Goal: Information Seeking & Learning: Learn about a topic

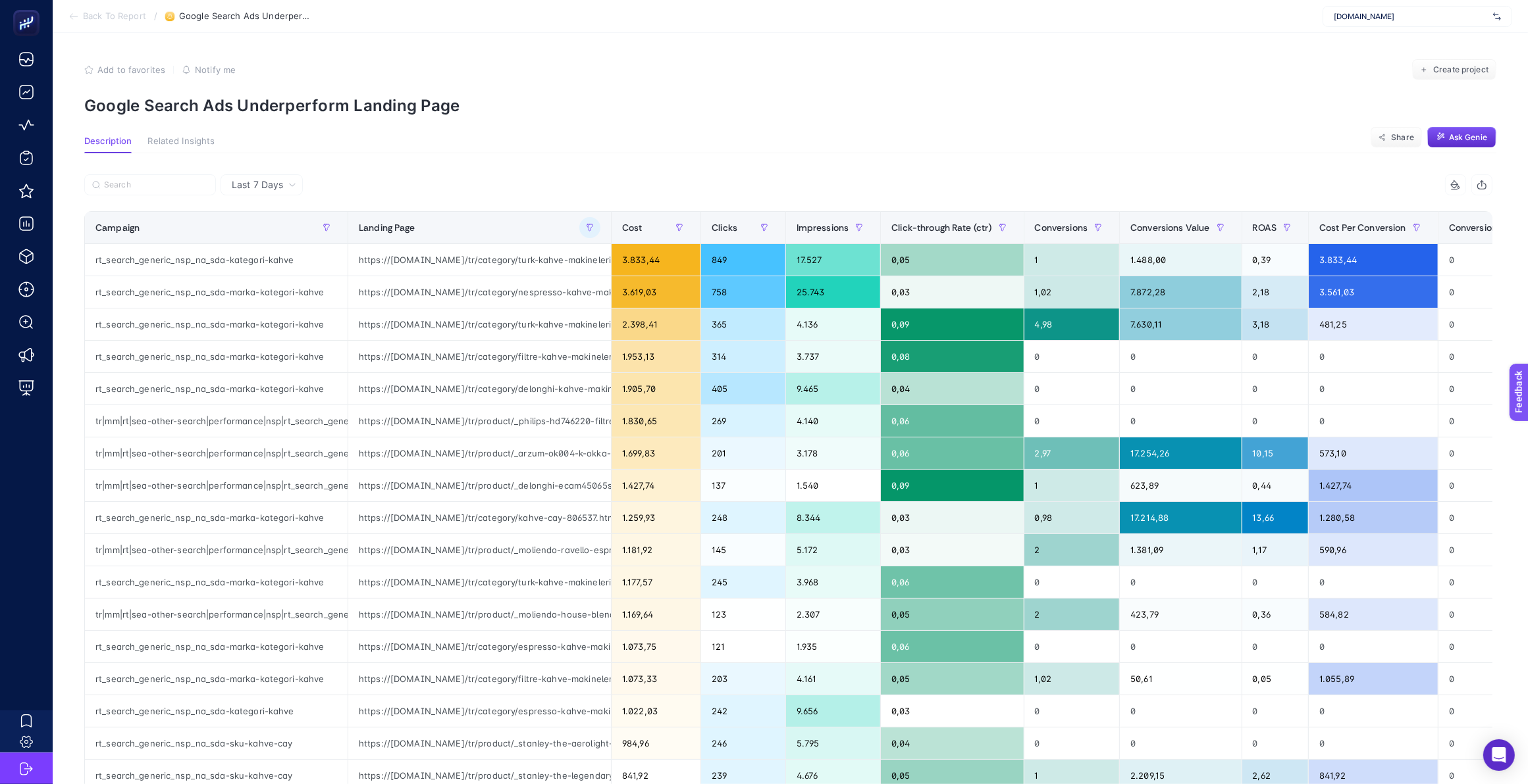
scroll to position [0, 754]
click at [84, 70] on icon "button" at bounding box center [88, 69] width 9 height 9
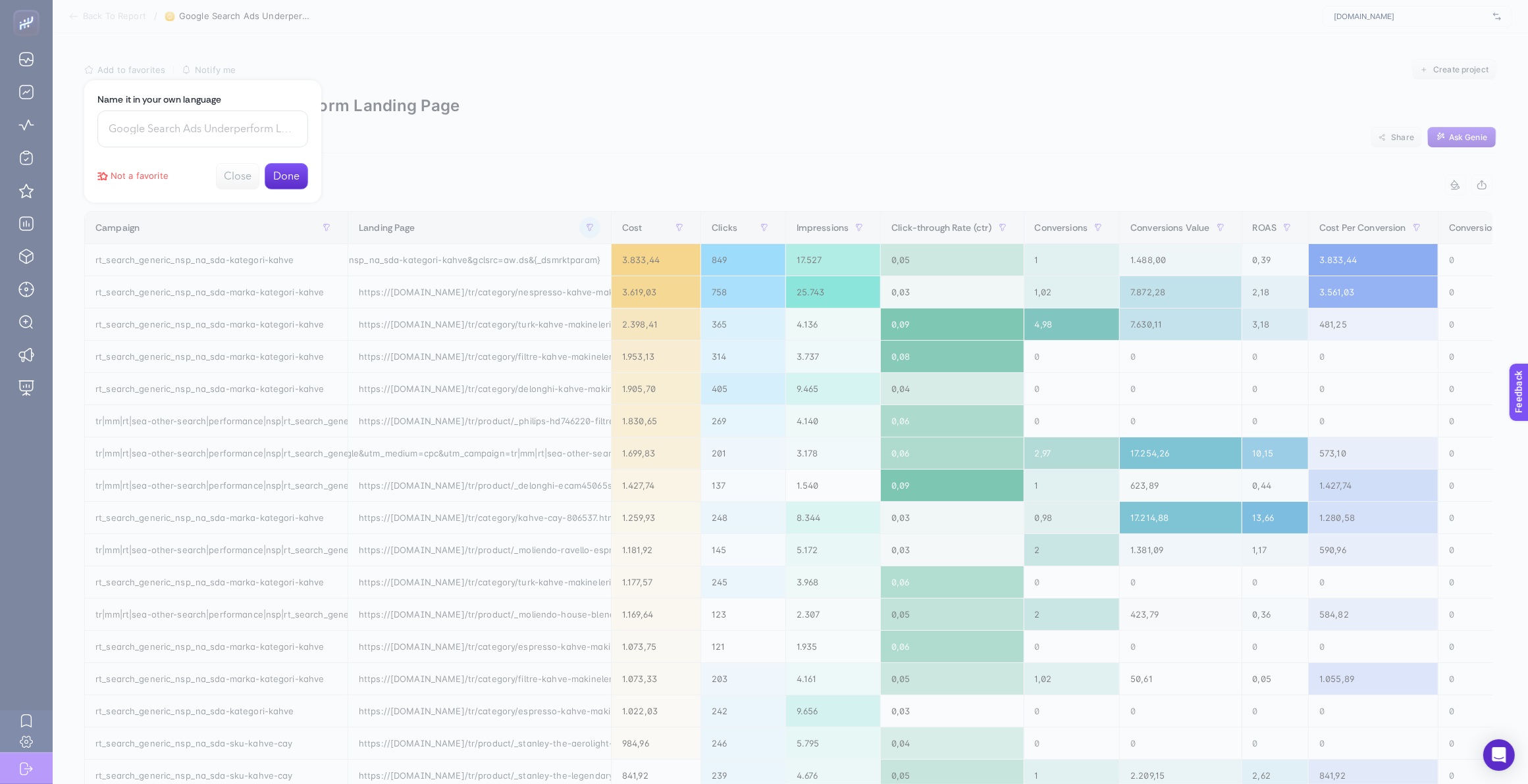
click at [290, 172] on button "Done" at bounding box center [286, 176] width 43 height 26
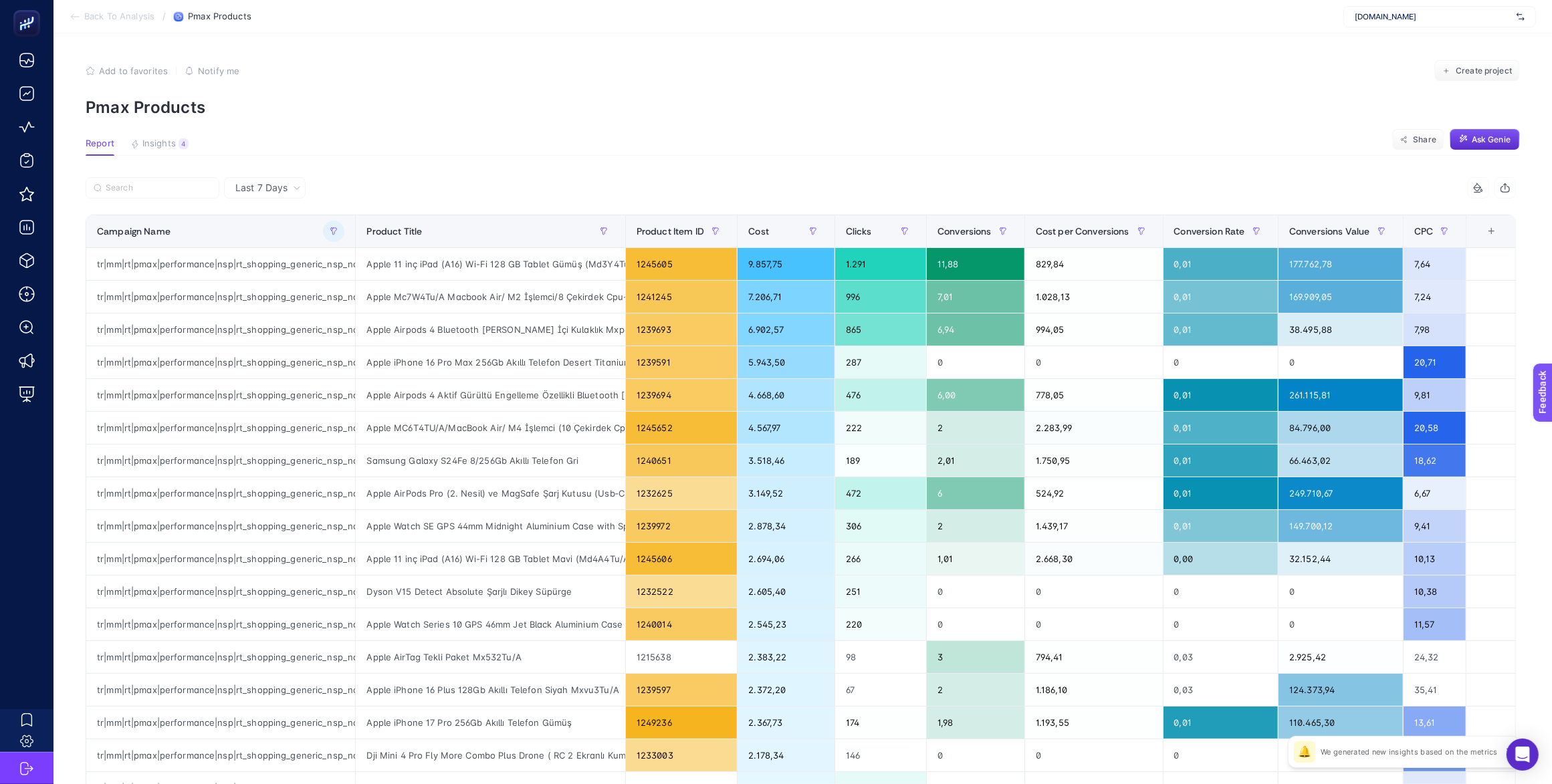
scroll to position [0, 219]
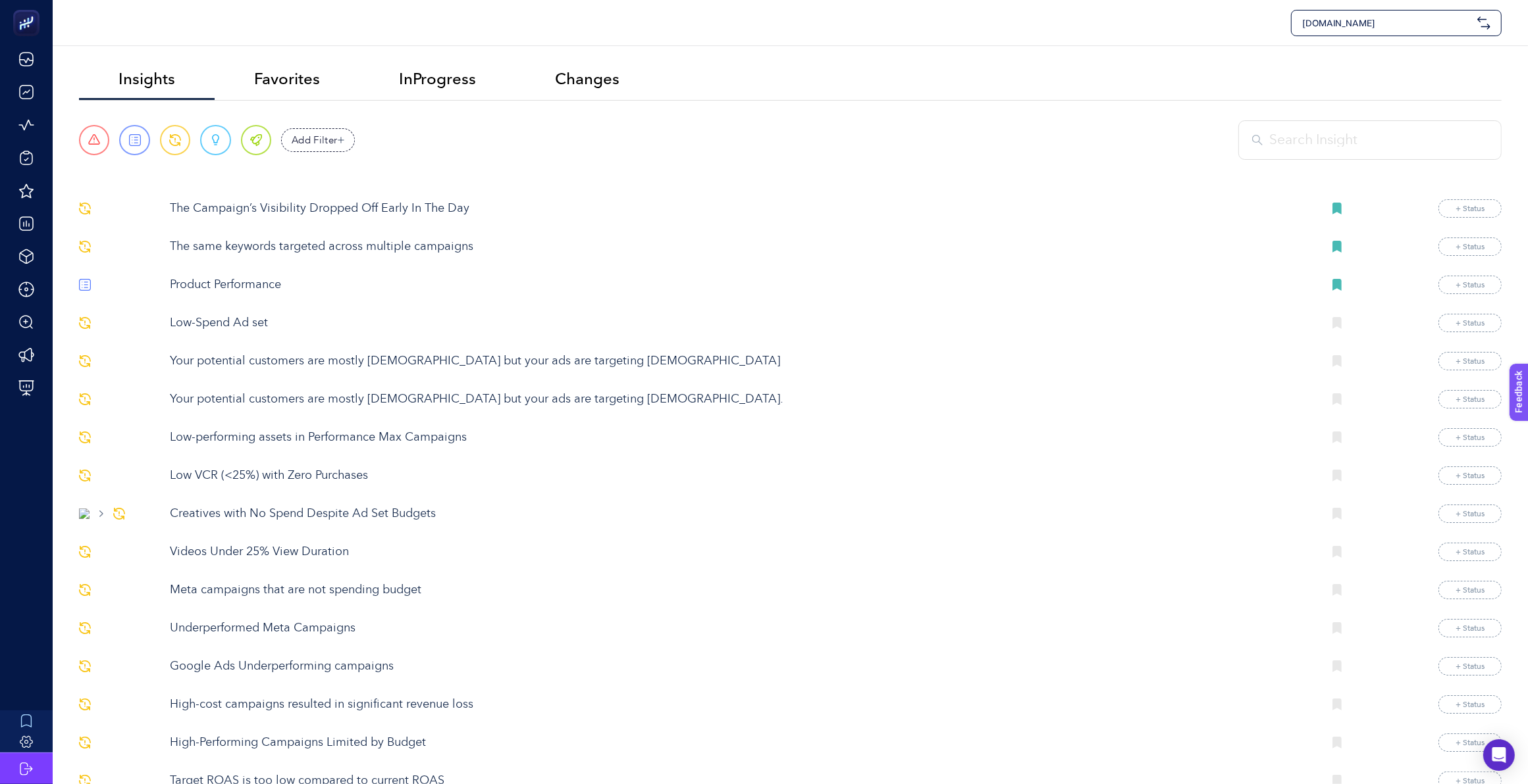
click at [324, 675] on p "Google Ads Underperforming campaigns" at bounding box center [741, 667] width 1142 height 18
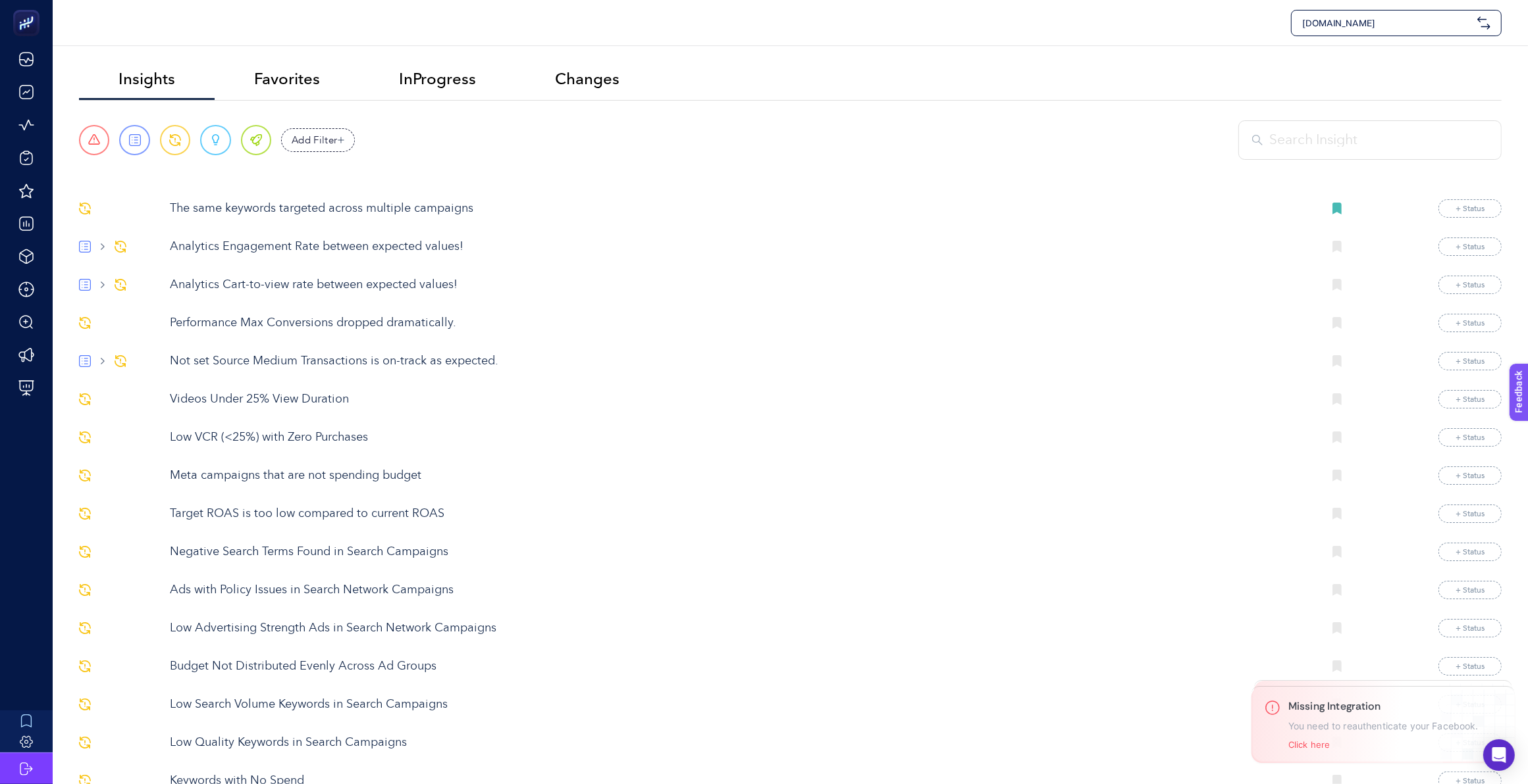
click at [1325, 138] on input "text" at bounding box center [1378, 140] width 218 height 21
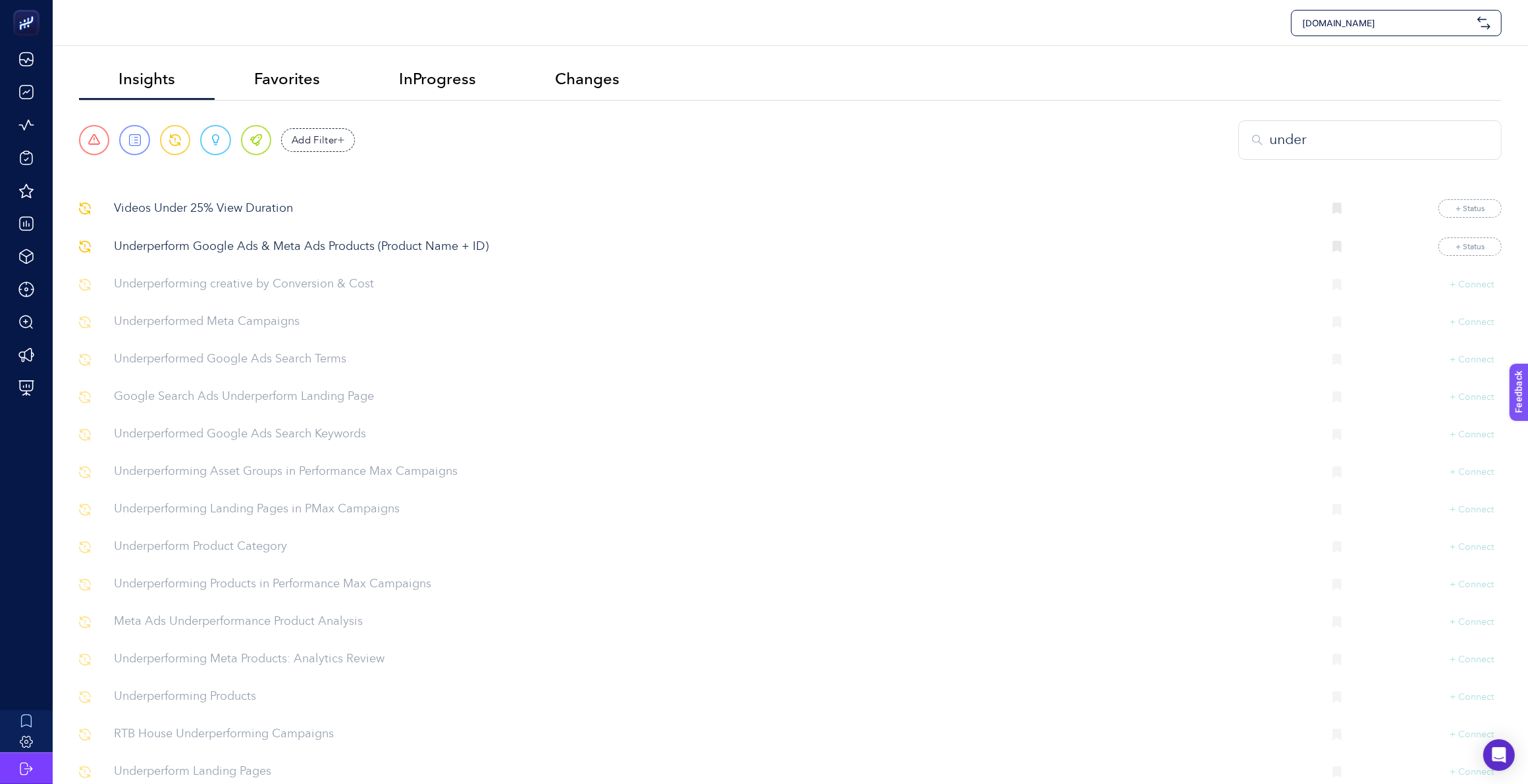
click at [130, 77] on span "Insights" at bounding box center [147, 78] width 56 height 18
click at [129, 77] on span "Insights" at bounding box center [147, 78] width 56 height 18
click at [1331, 114] on main "Insights Favorites InProgress Changes Urgent Report Warning Opportunity Perfect…" at bounding box center [790, 495] width 1422 height 872
click at [1341, 127] on div "under" at bounding box center [1370, 140] width 263 height 40
type input "u"
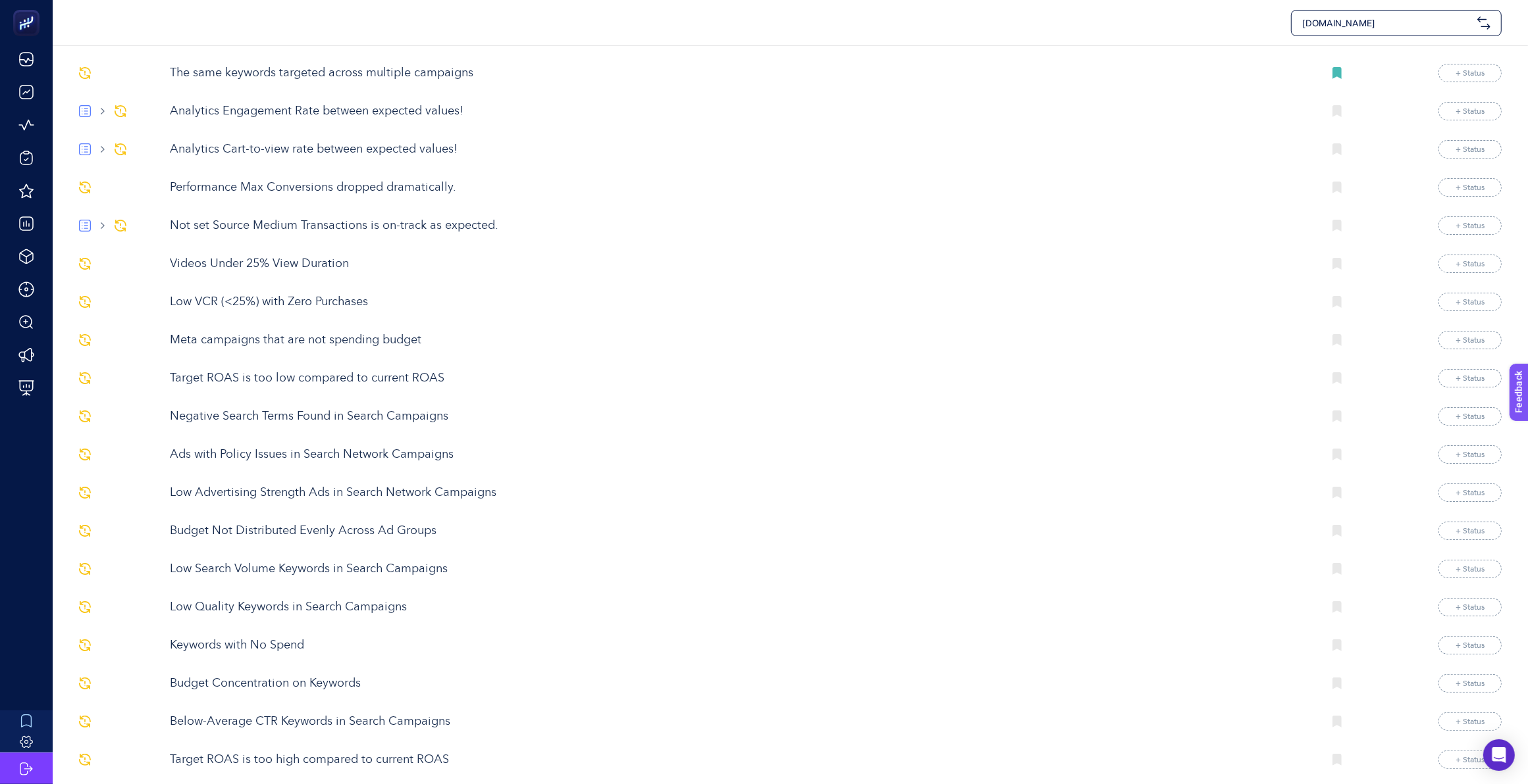
scroll to position [164, 0]
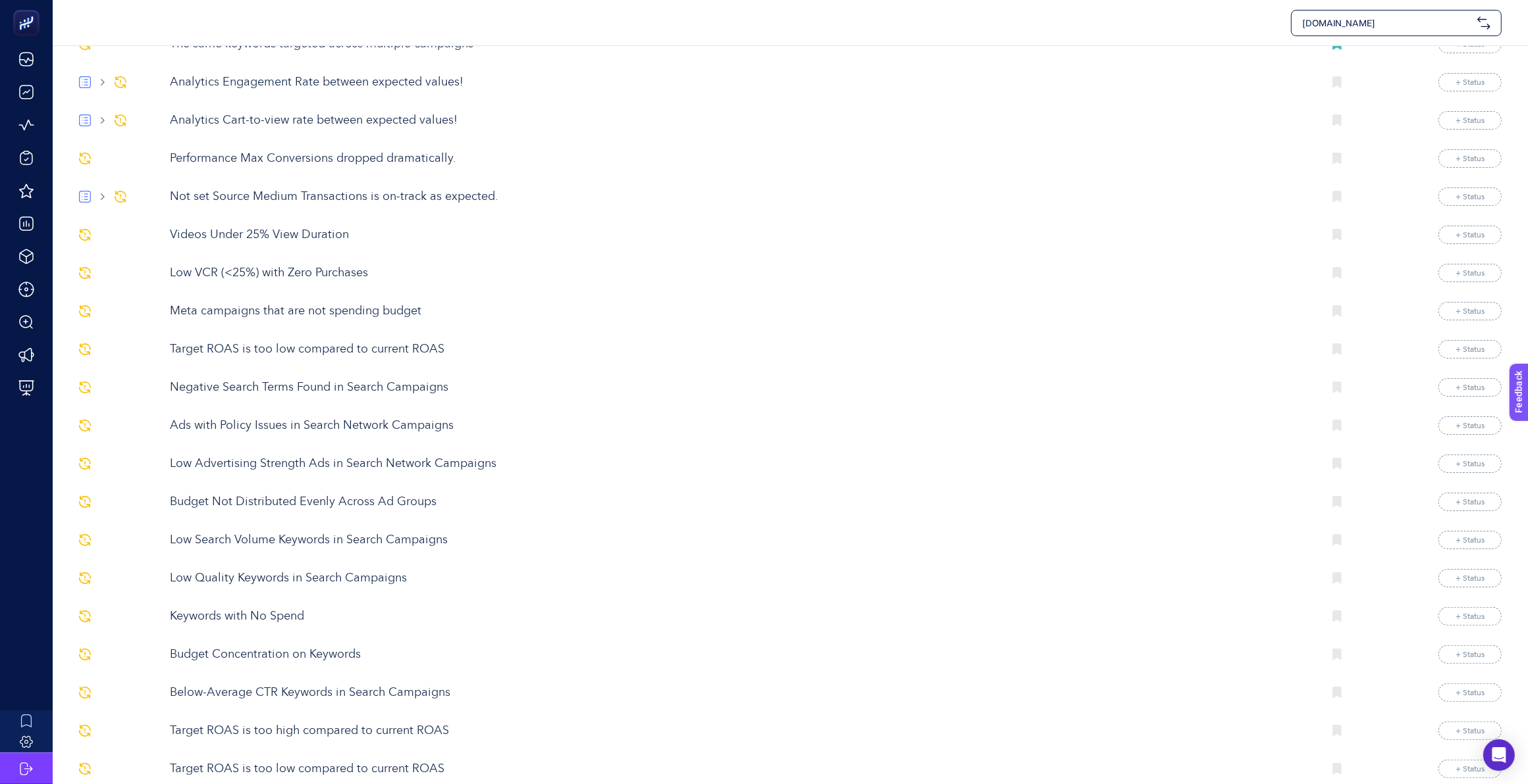
drag, startPoint x: 392, startPoint y: 472, endPoint x: 294, endPoint y: 464, distance: 98.3
drag, startPoint x: 294, startPoint y: 464, endPoint x: 272, endPoint y: 464, distance: 22.0
click at [272, 464] on p "Low Advertising Strength Ads in Search Network Campaigns" at bounding box center [741, 464] width 1142 height 18
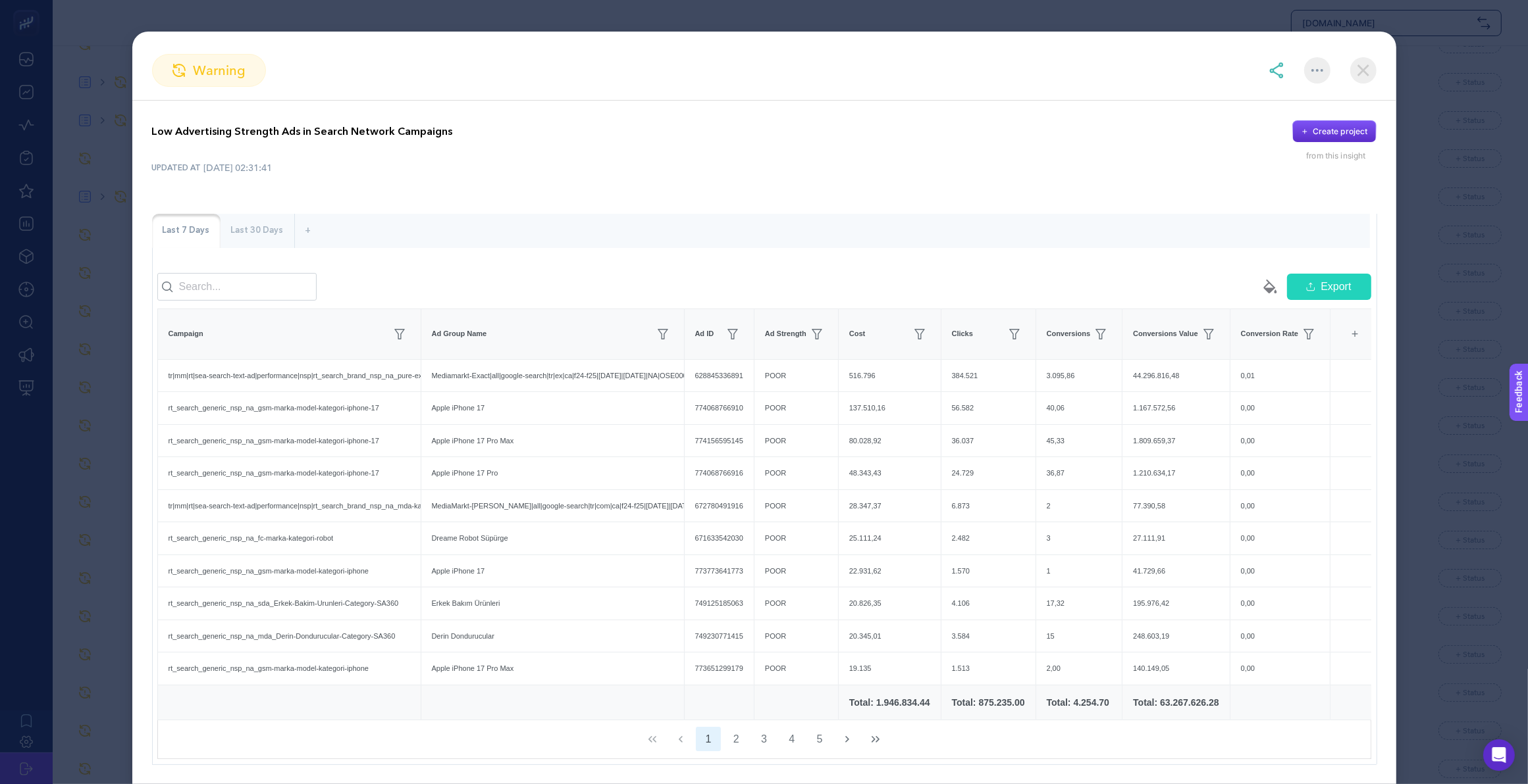
click at [1358, 77] on img at bounding box center [1363, 70] width 26 height 26
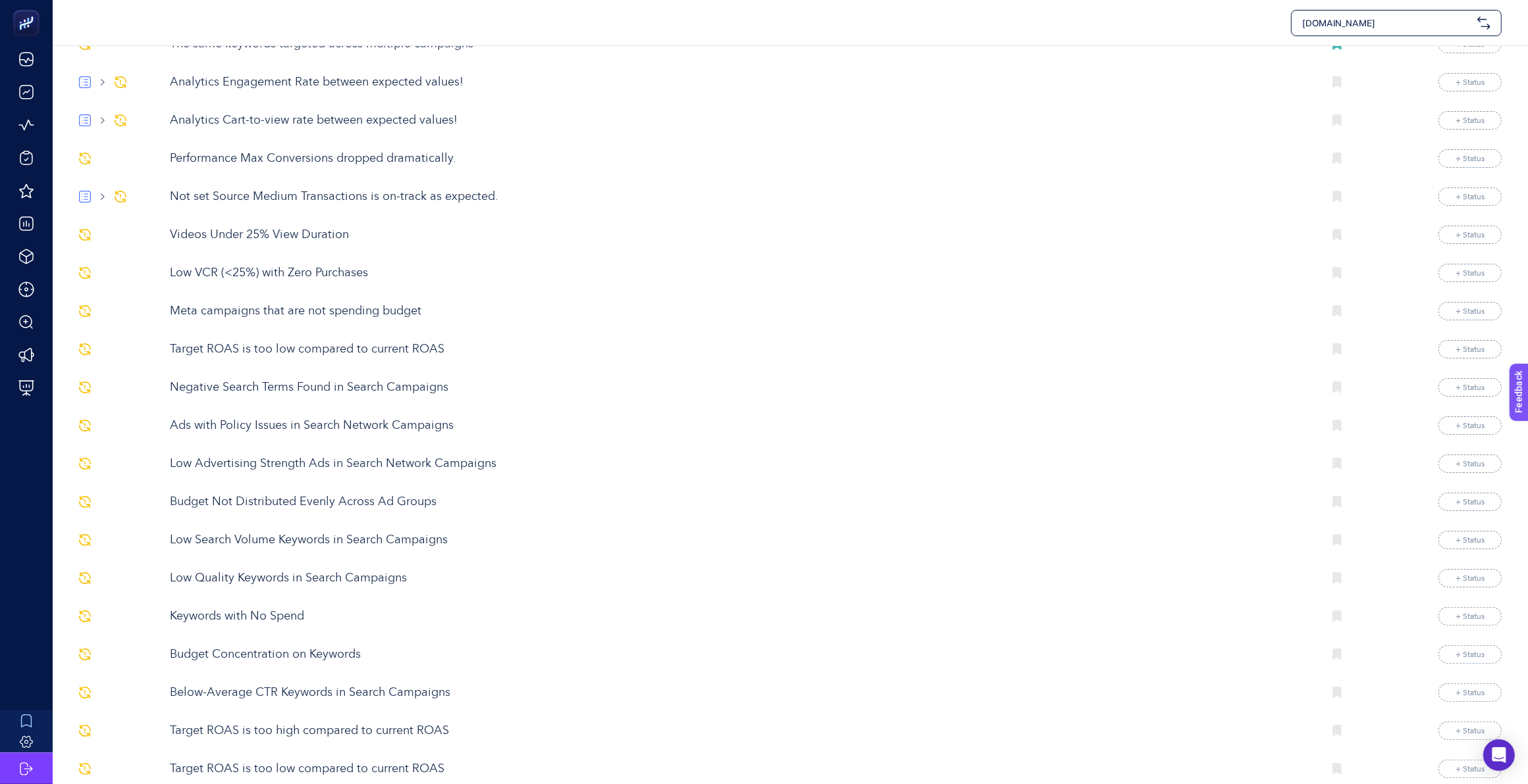
click at [1338, 470] on img at bounding box center [1336, 464] width 9 height 12
click at [1334, 584] on img at bounding box center [1336, 579] width 9 height 12
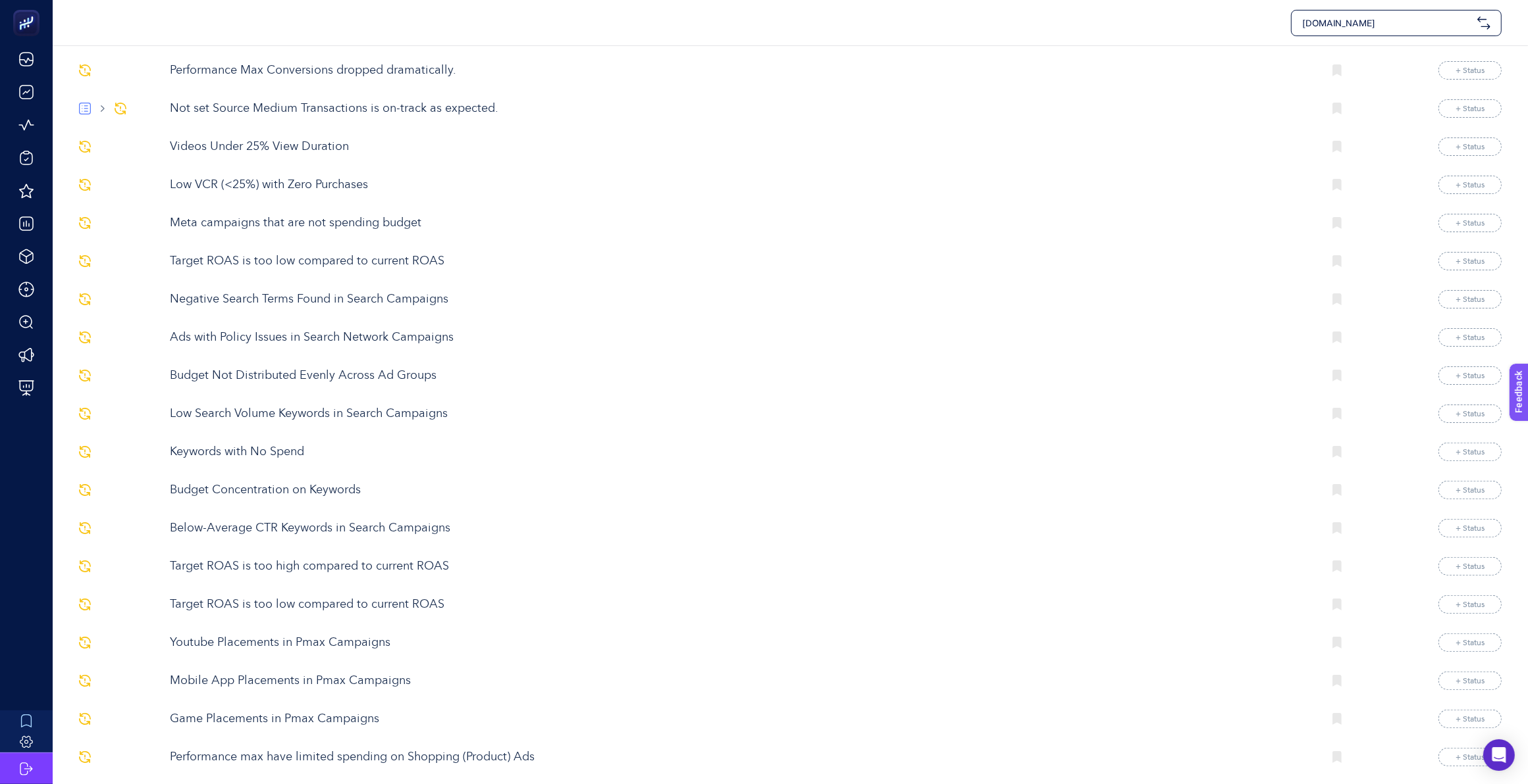
scroll to position [412, 0]
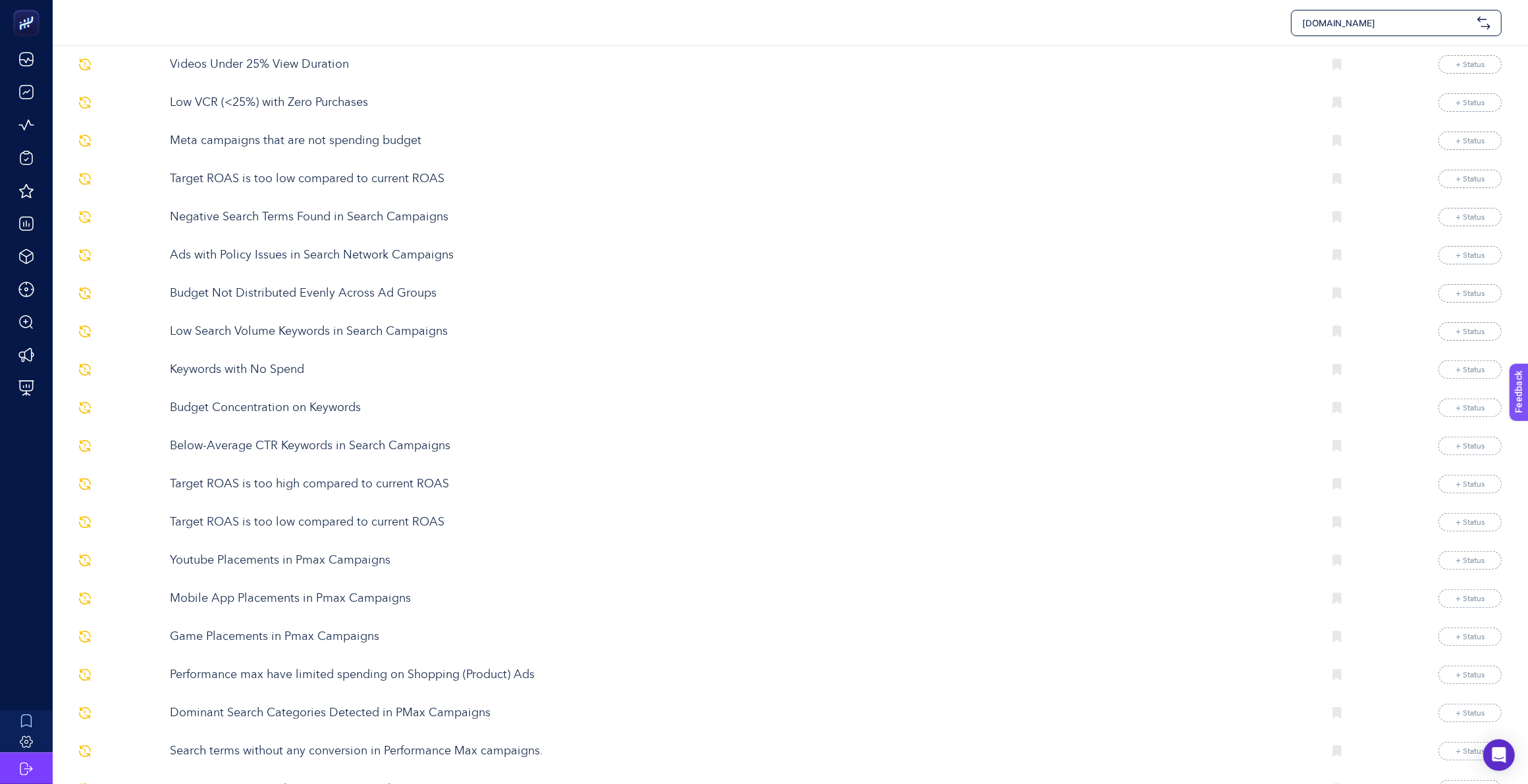
click at [1335, 605] on img at bounding box center [1336, 599] width 9 height 12
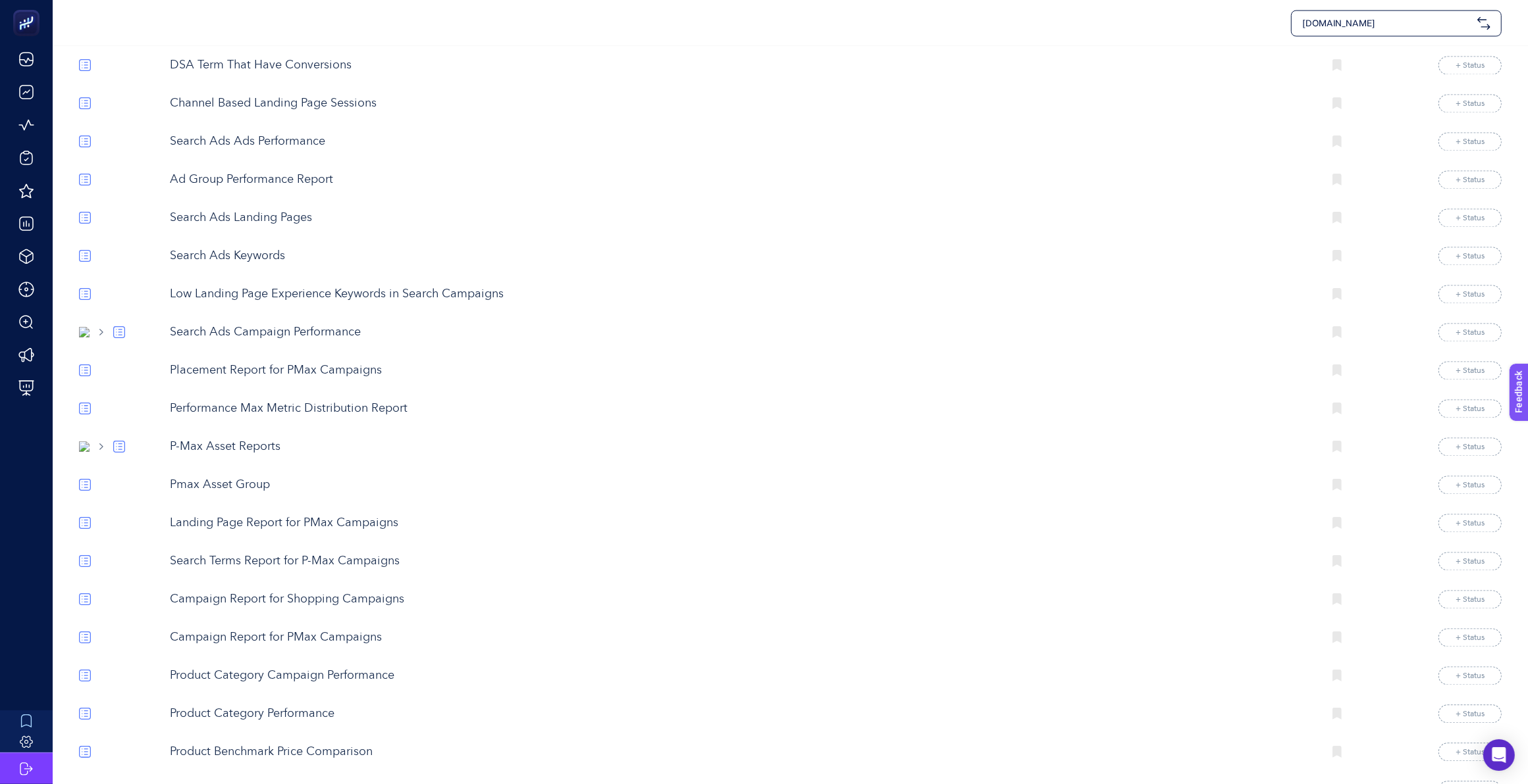
scroll to position [3203, 0]
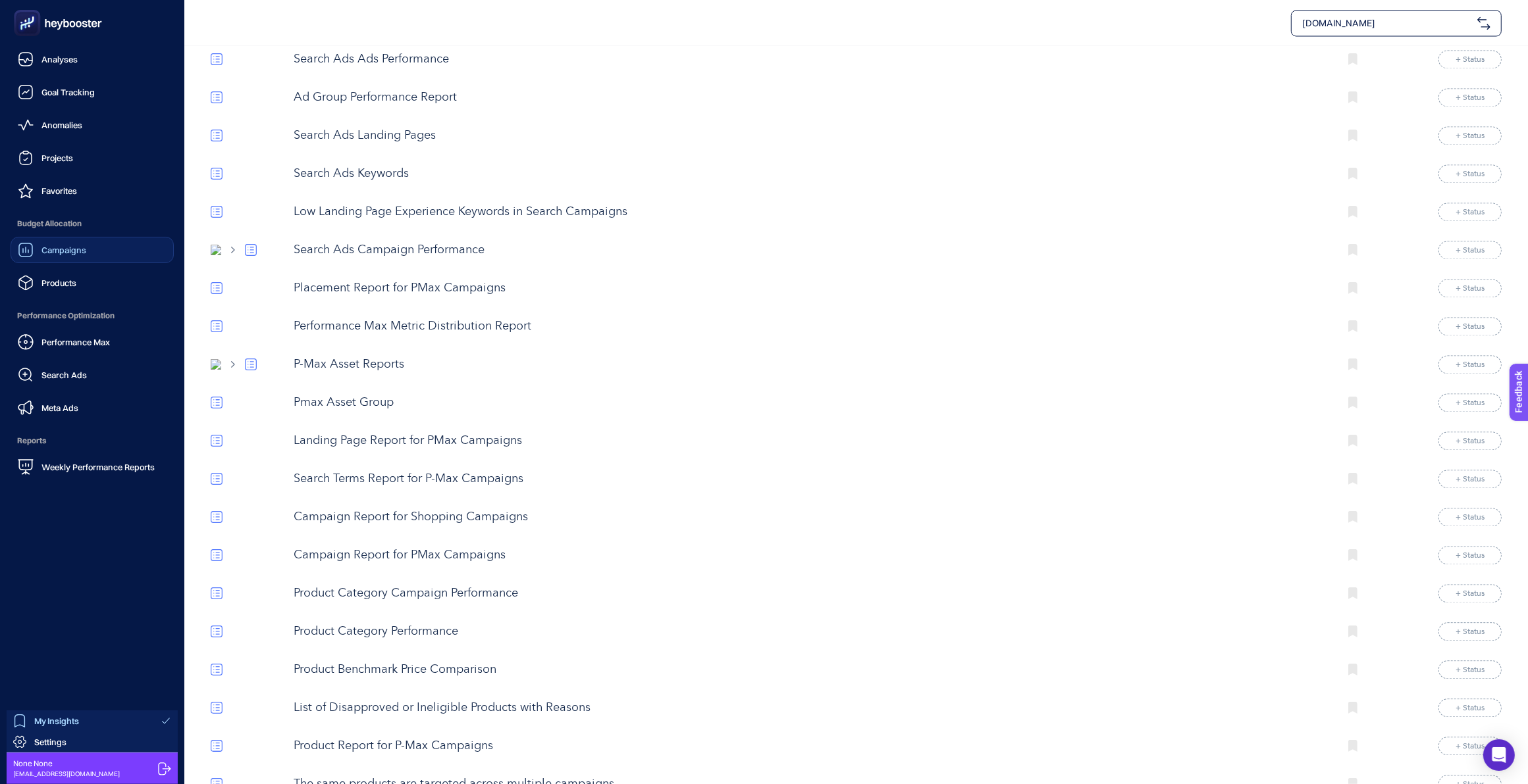
click at [77, 249] on span "Campaigns" at bounding box center [64, 250] width 45 height 11
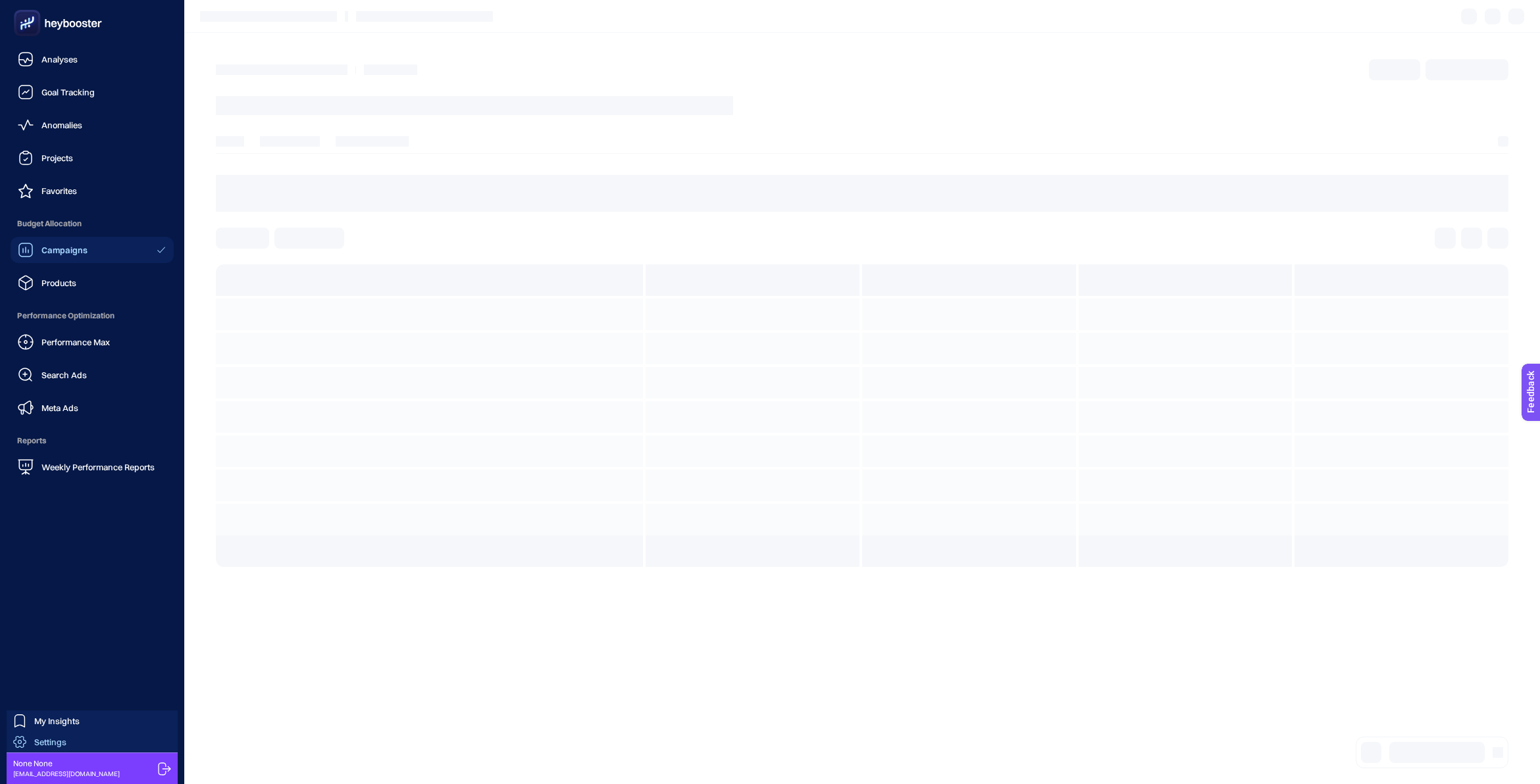
click at [64, 737] on span "Settings" at bounding box center [50, 742] width 33 height 11
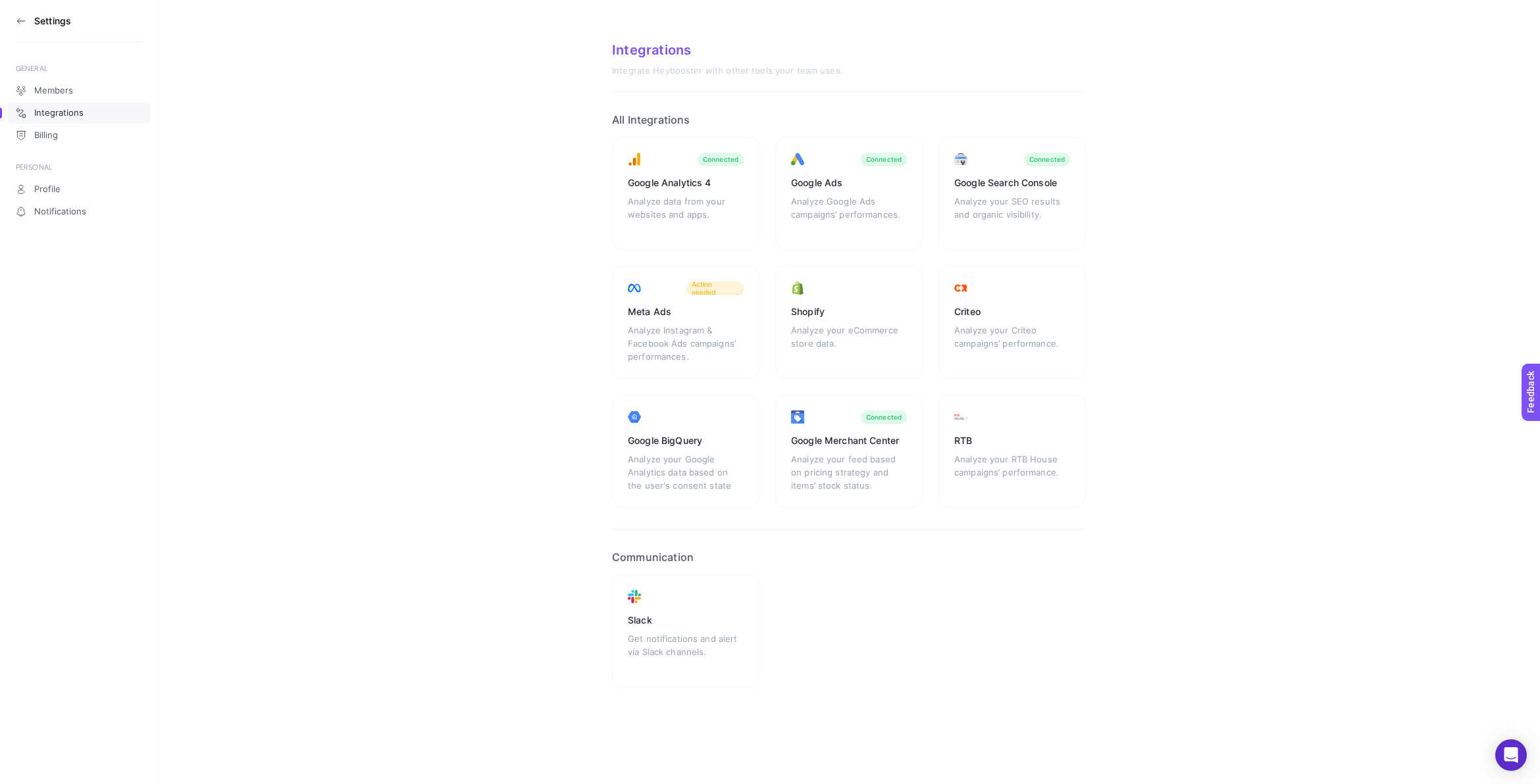
click at [17, 16] on icon at bounding box center [21, 21] width 11 height 11
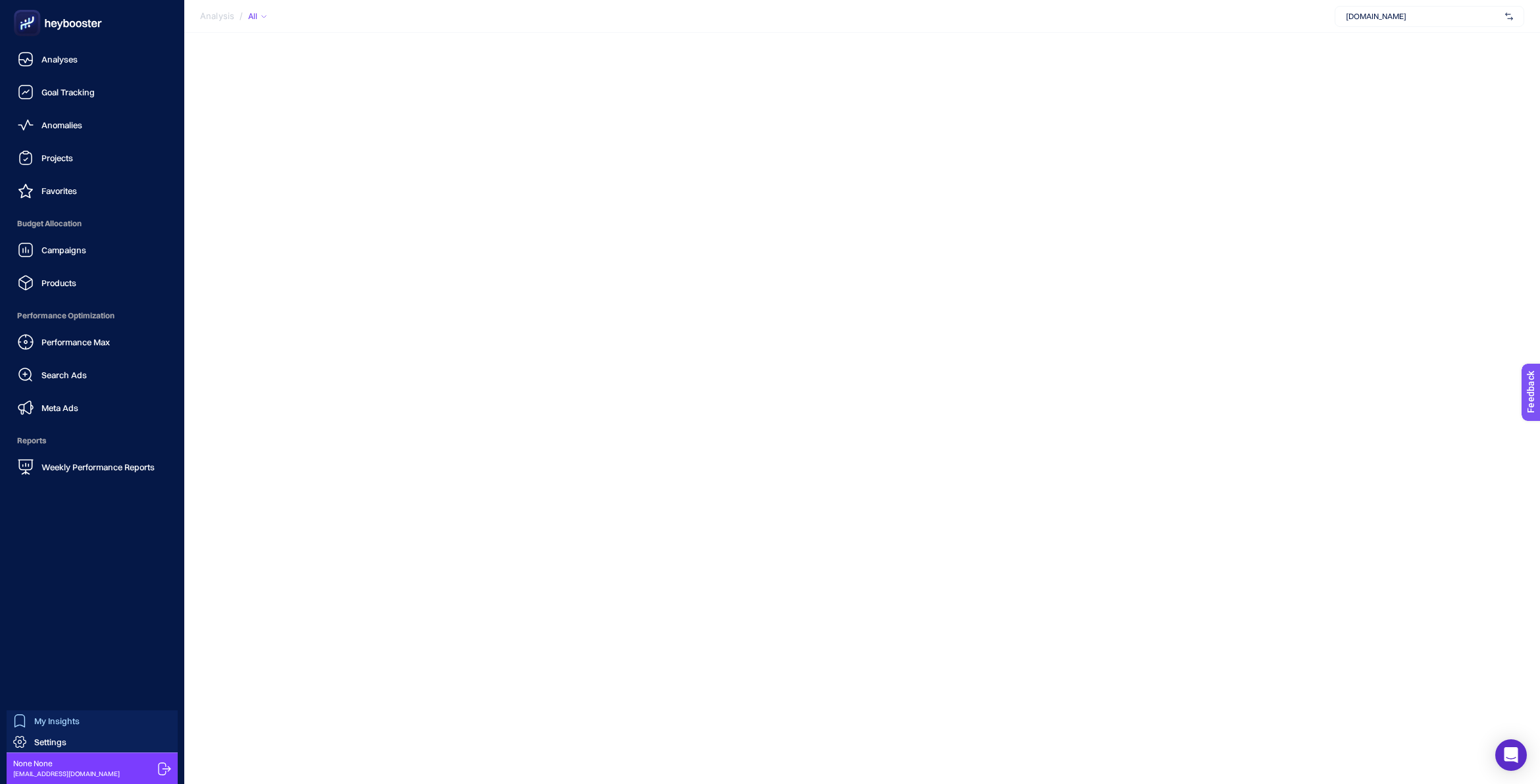
click at [67, 724] on span "My Insights" at bounding box center [56, 721] width 46 height 11
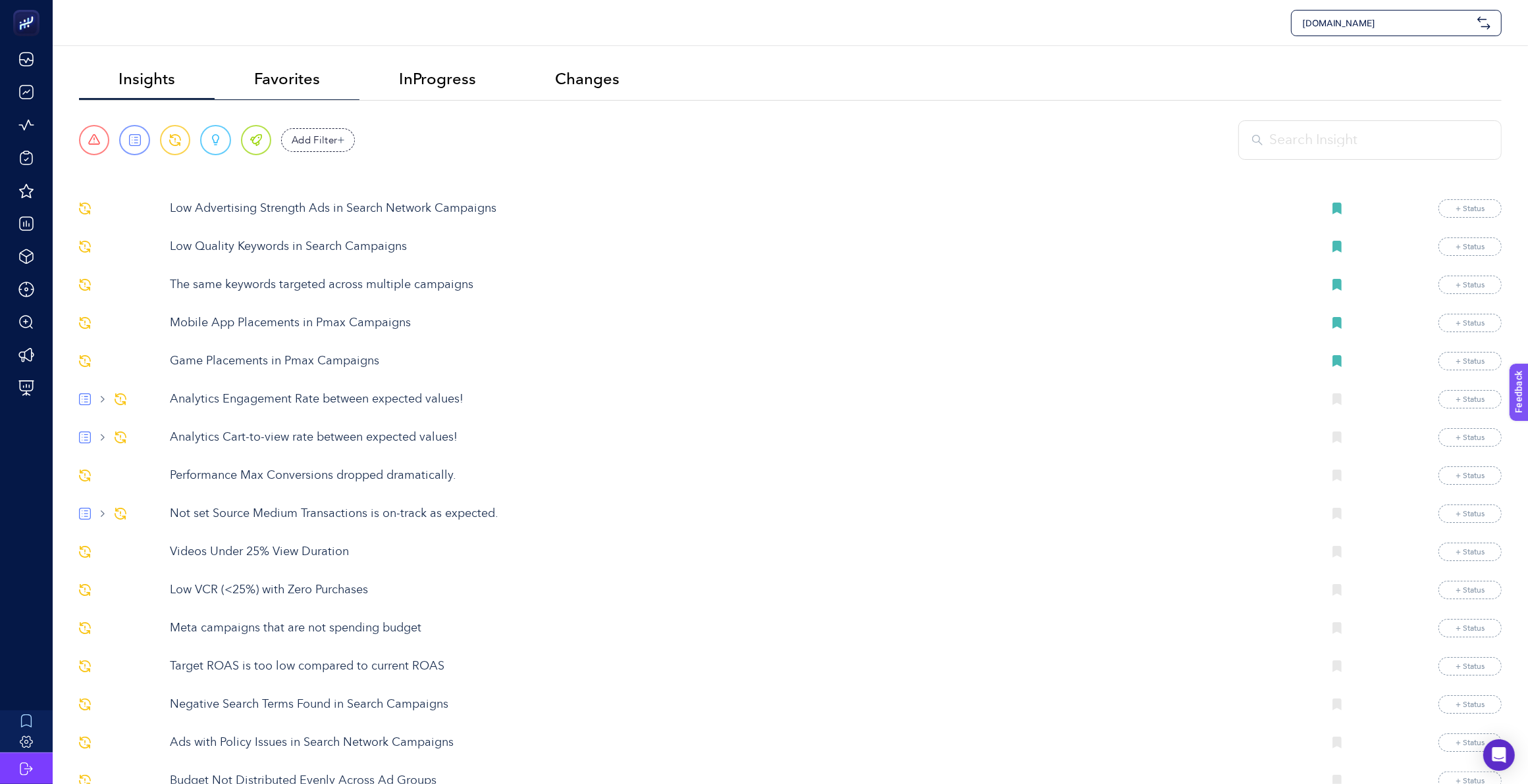
click at [274, 82] on span "Favorites" at bounding box center [286, 78] width 66 height 18
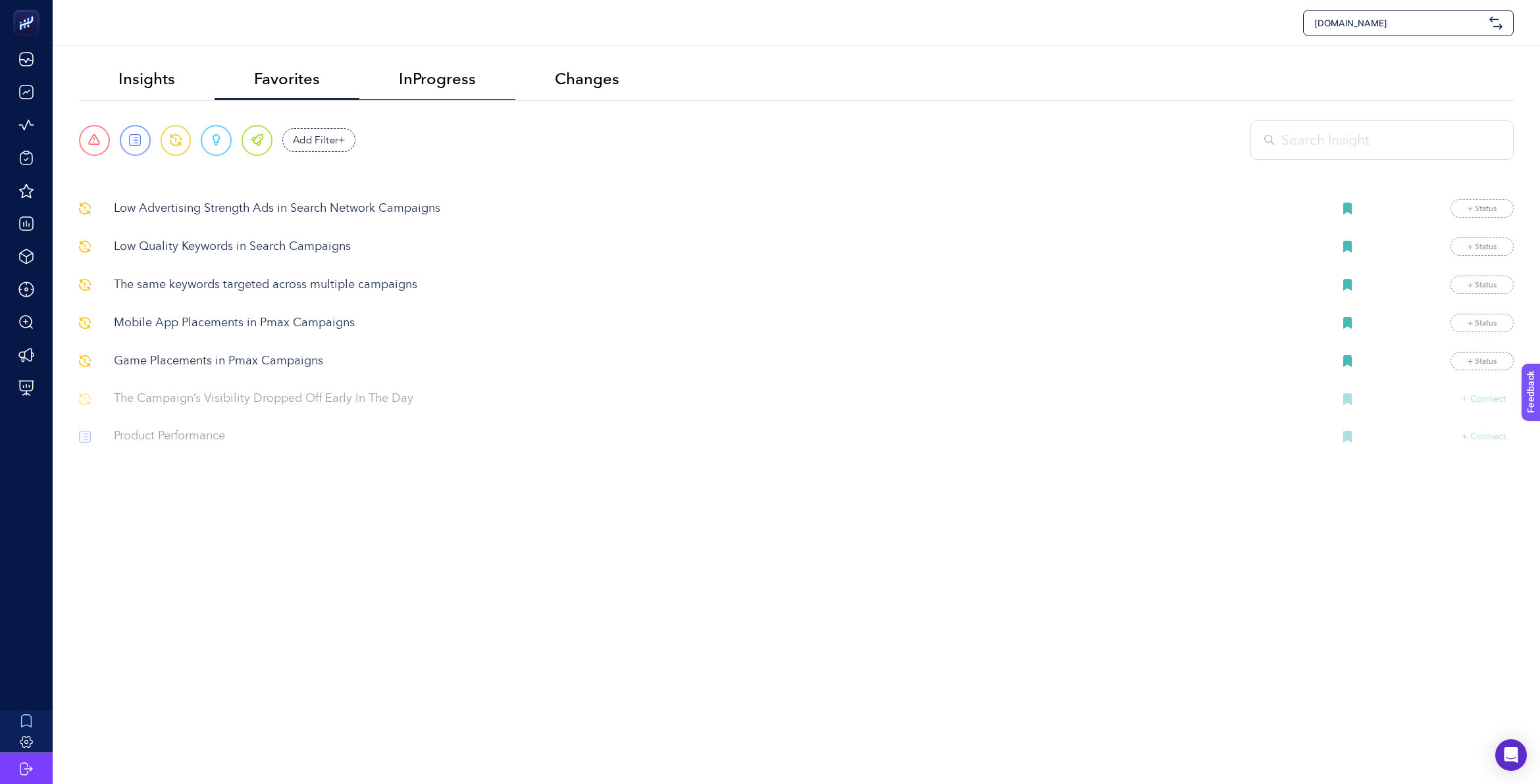
click at [426, 92] on li "InProgress" at bounding box center [438, 80] width 156 height 41
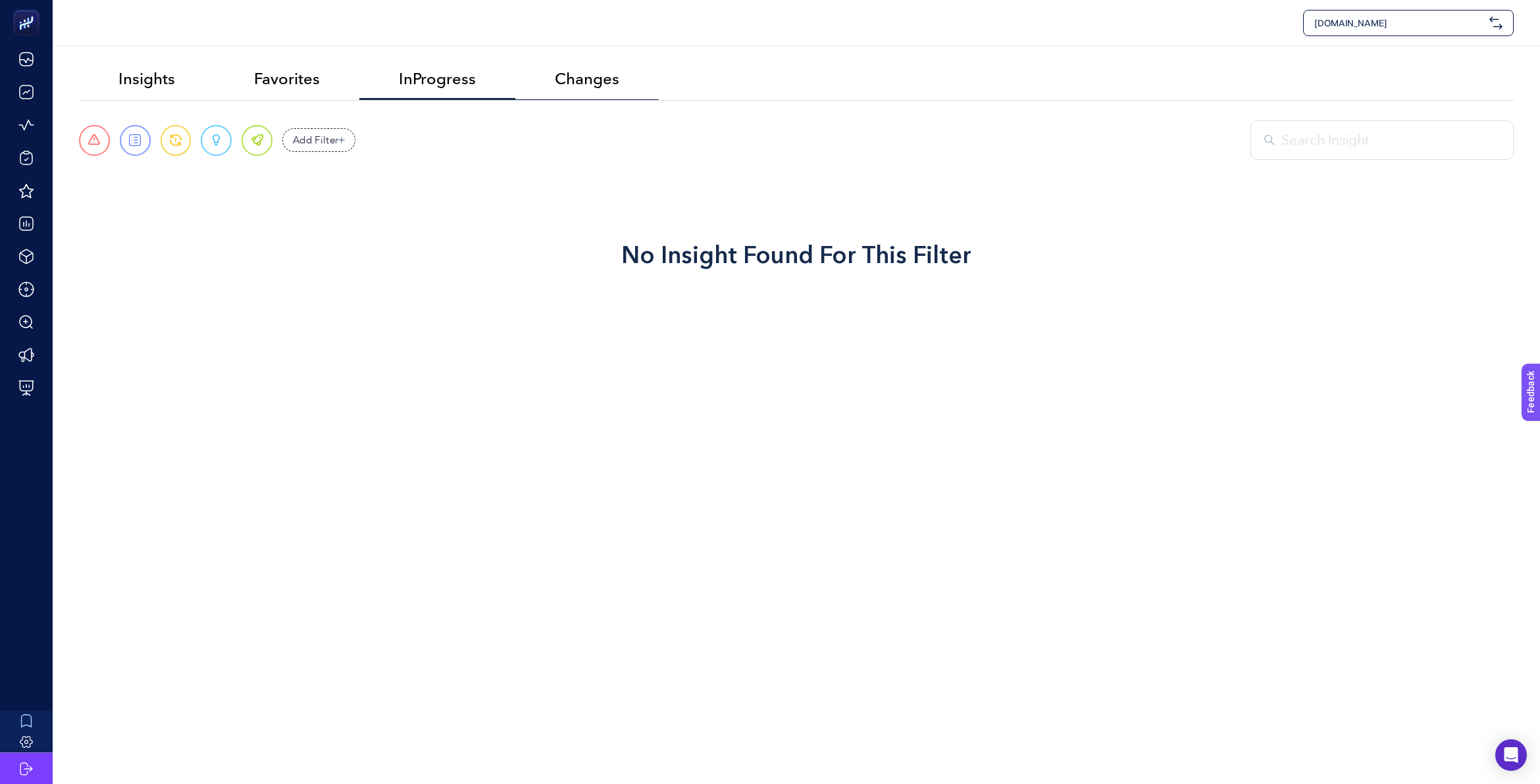
click at [622, 79] on li "Changes" at bounding box center [587, 80] width 143 height 41
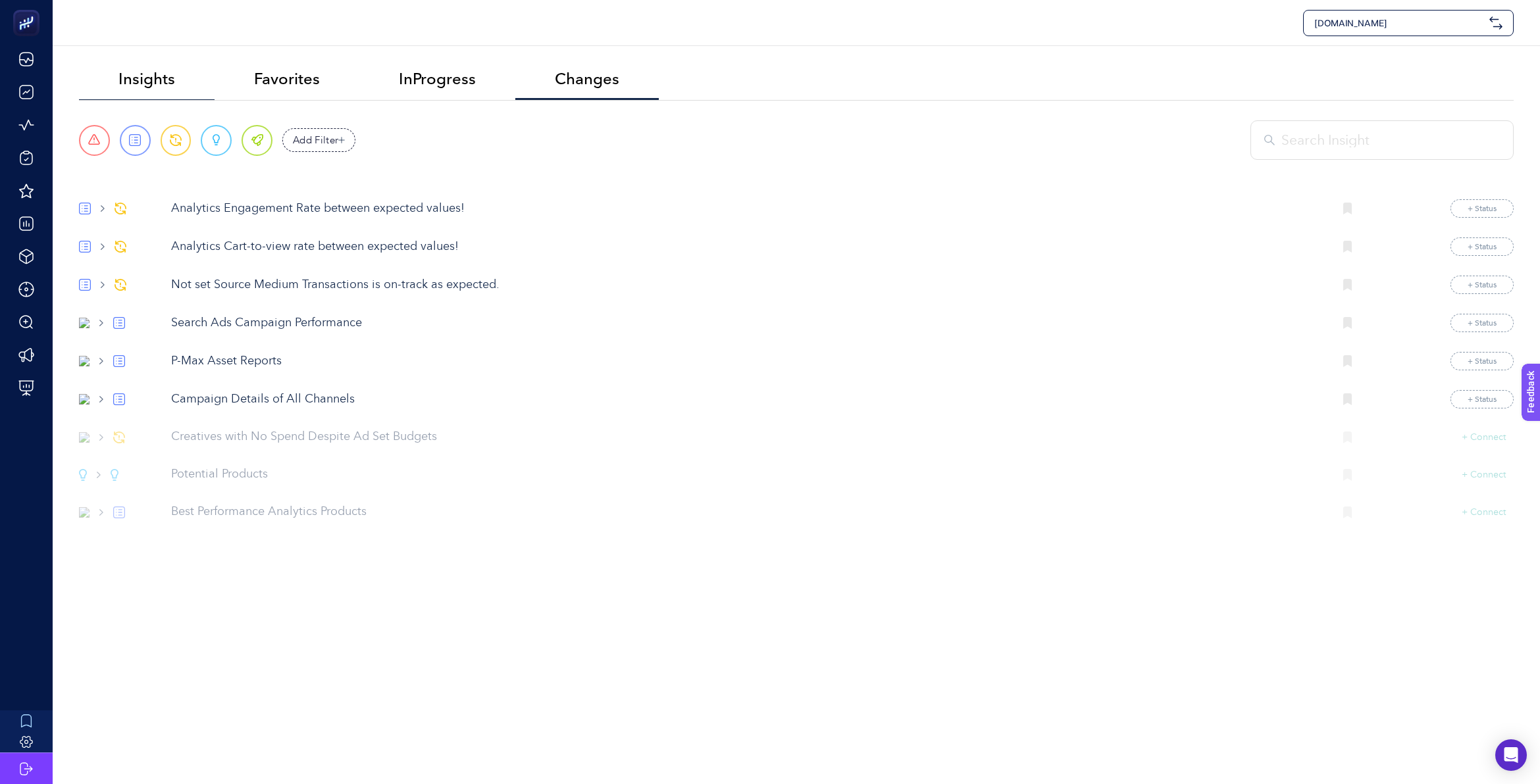
click at [145, 81] on span "Insights" at bounding box center [147, 78] width 56 height 18
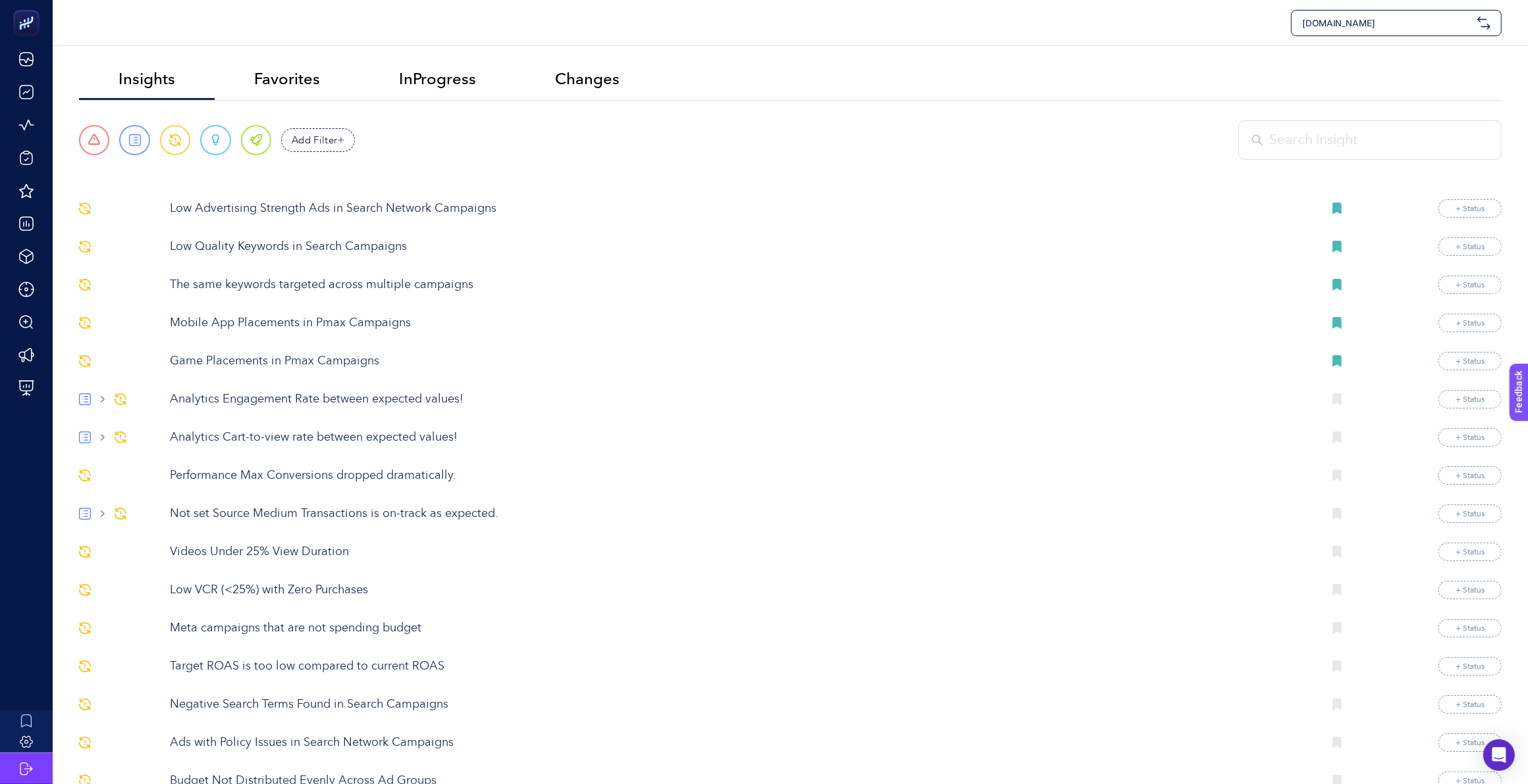
click at [1301, 135] on input "text" at bounding box center [1378, 140] width 218 height 21
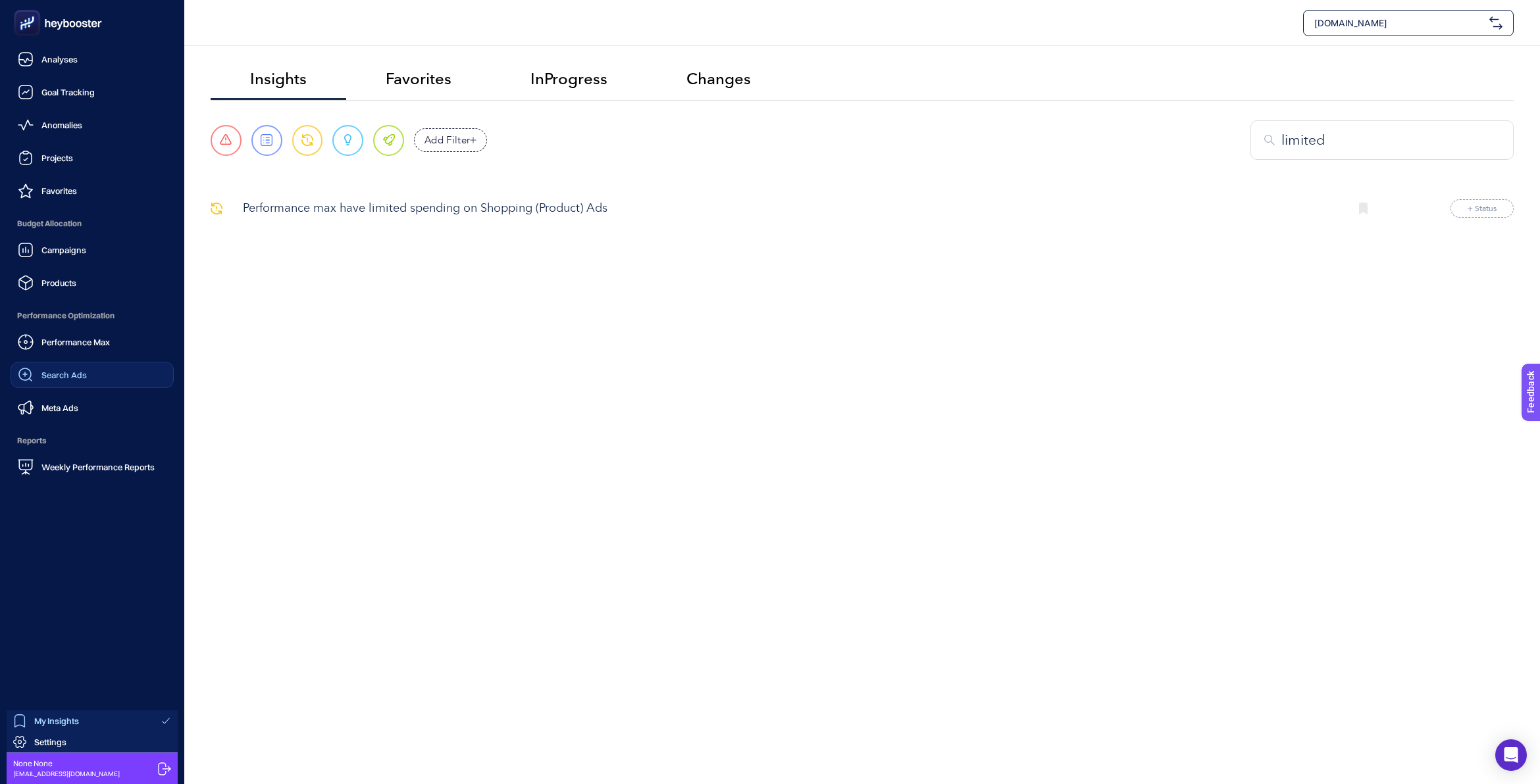
type input "limited"
click at [84, 374] on span "Search Ads" at bounding box center [64, 375] width 46 height 11
